Goal: Task Accomplishment & Management: Manage account settings

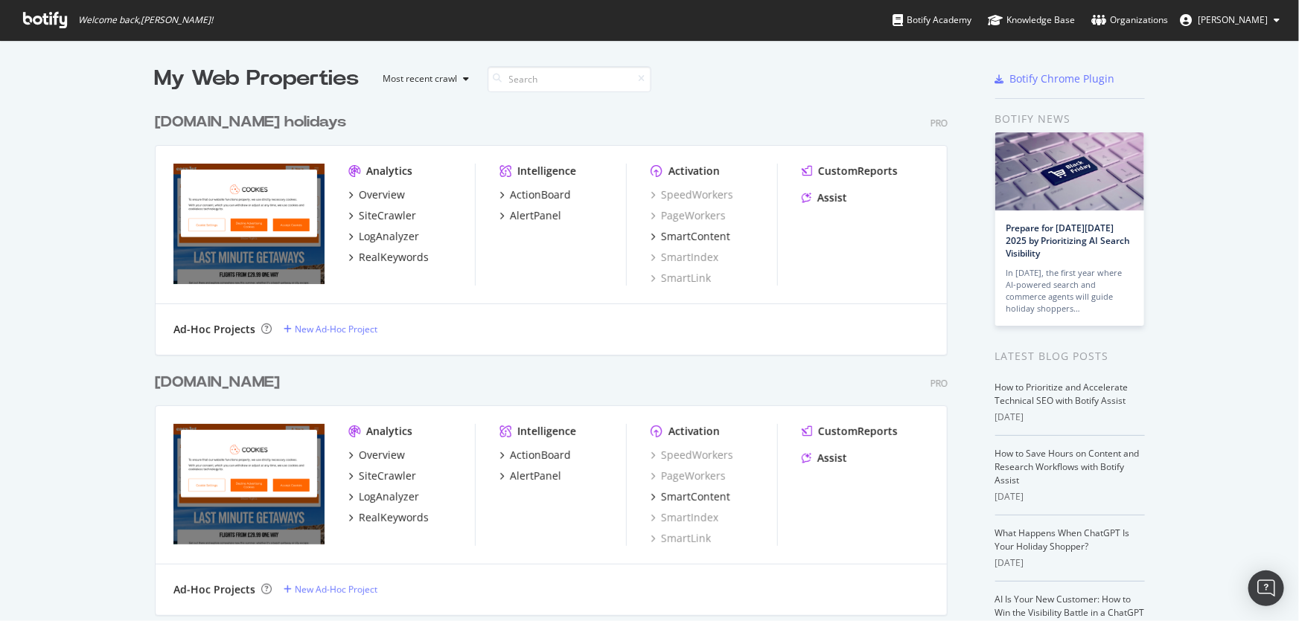
scroll to position [1813, 794]
click at [208, 388] on div "[DOMAIN_NAME]" at bounding box center [217, 383] width 125 height 22
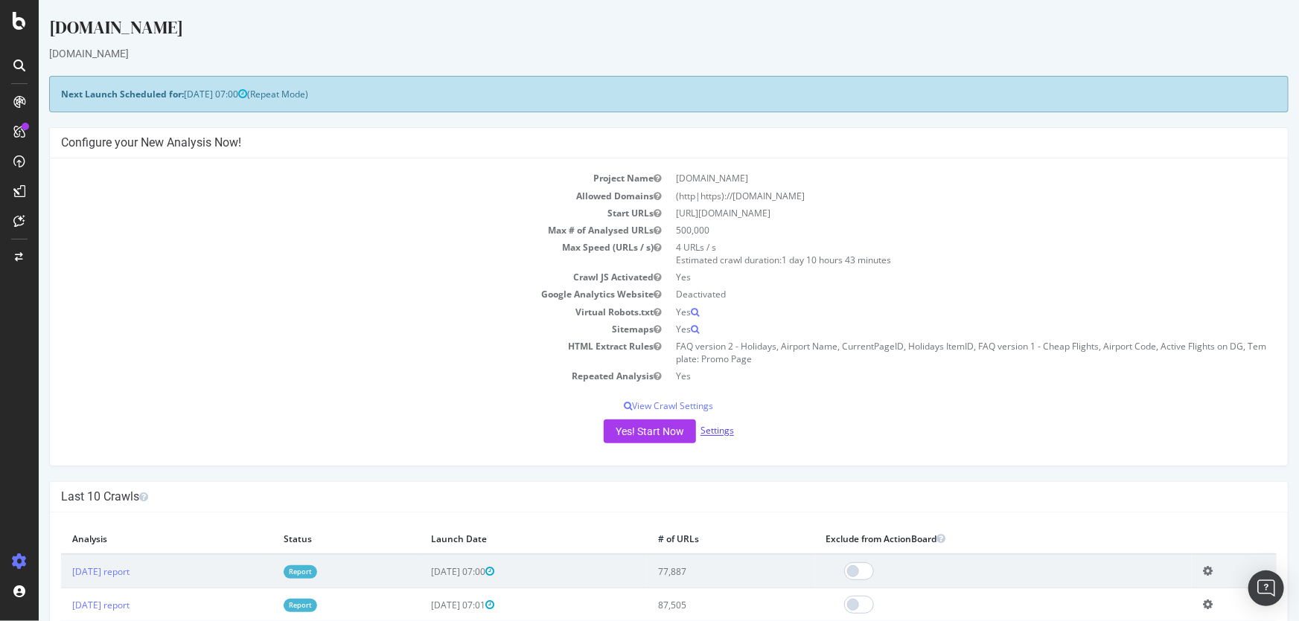
click at [715, 432] on link "Settings" at bounding box center [716, 431] width 33 height 13
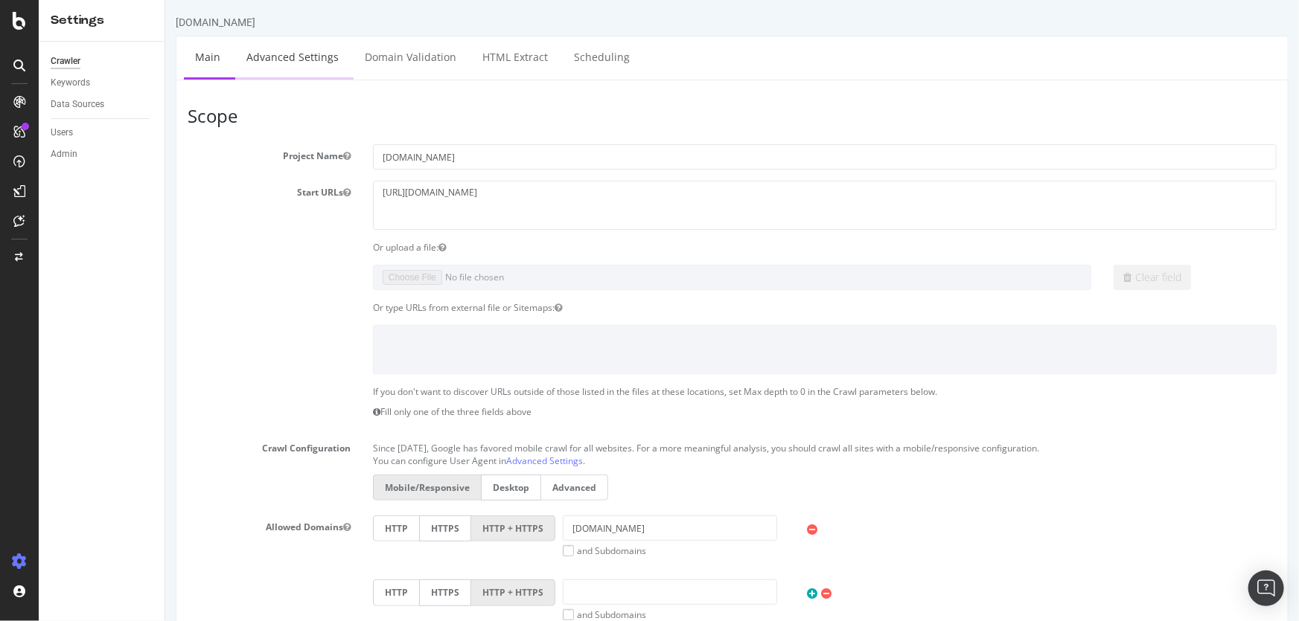
click at [275, 57] on link "Advanced Settings" at bounding box center [291, 56] width 115 height 41
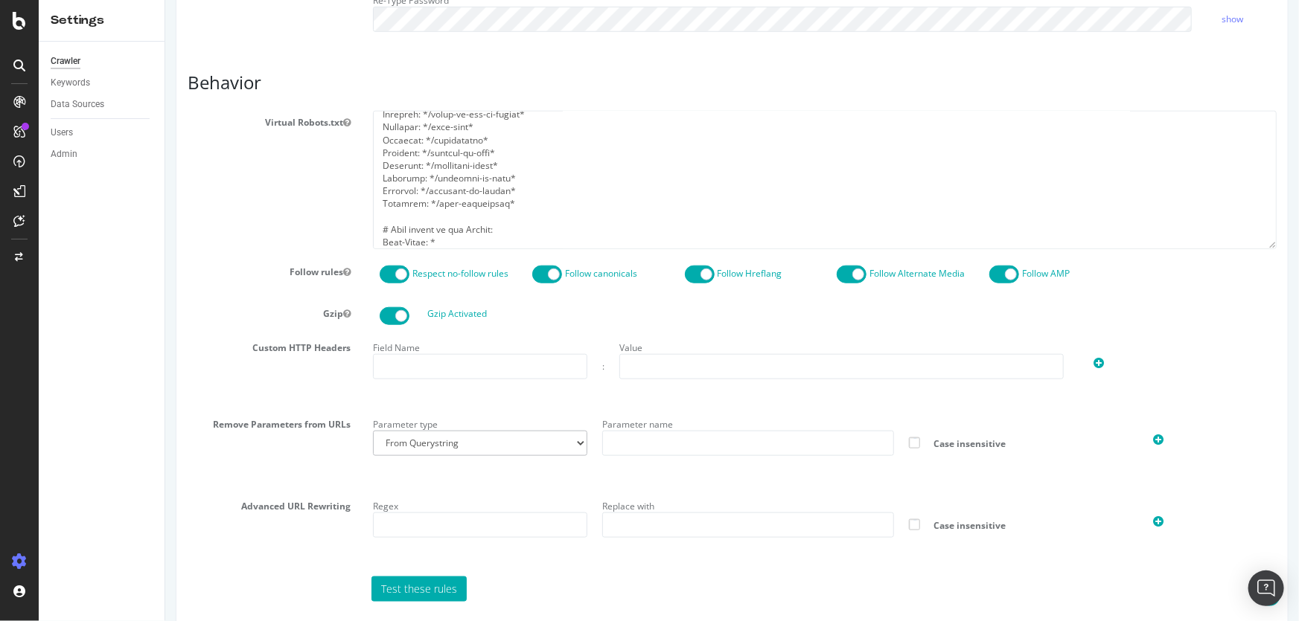
scroll to position [135, 0]
drag, startPoint x: 498, startPoint y: 181, endPoint x: 348, endPoint y: 134, distance: 157.5
click at [348, 134] on div "Virtual Robots.txt" at bounding box center [731, 180] width 1111 height 138
click at [377, 155] on textarea at bounding box center [824, 180] width 904 height 138
